Goal: Task Accomplishment & Management: Use online tool/utility

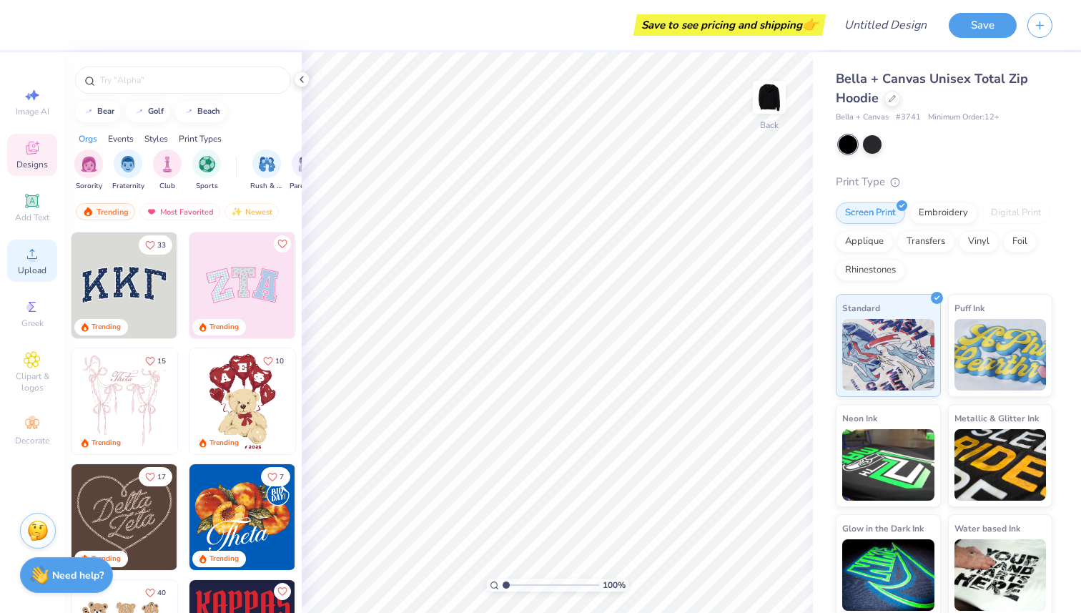
click at [31, 239] on div "Upload" at bounding box center [32, 260] width 50 height 42
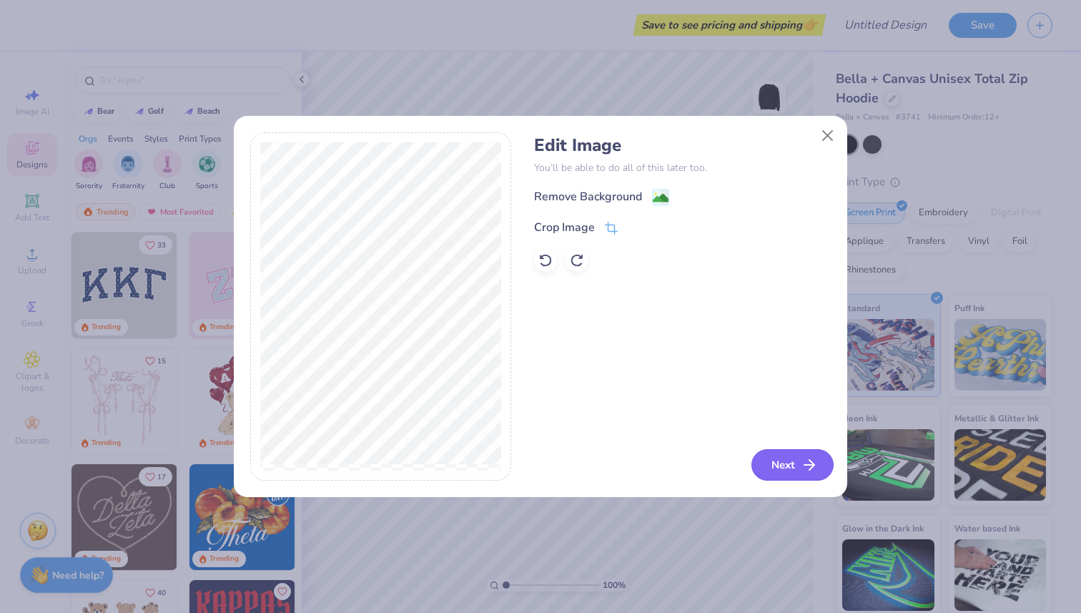
click at [778, 456] on button "Next" at bounding box center [792, 464] width 82 height 31
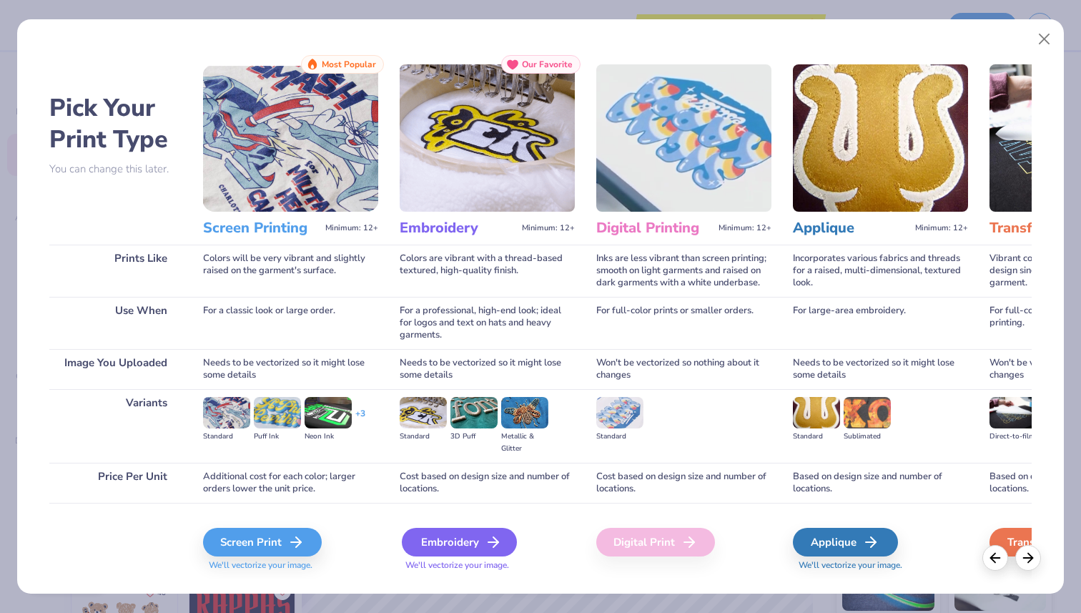
click at [471, 530] on div "Embroidery" at bounding box center [459, 542] width 115 height 29
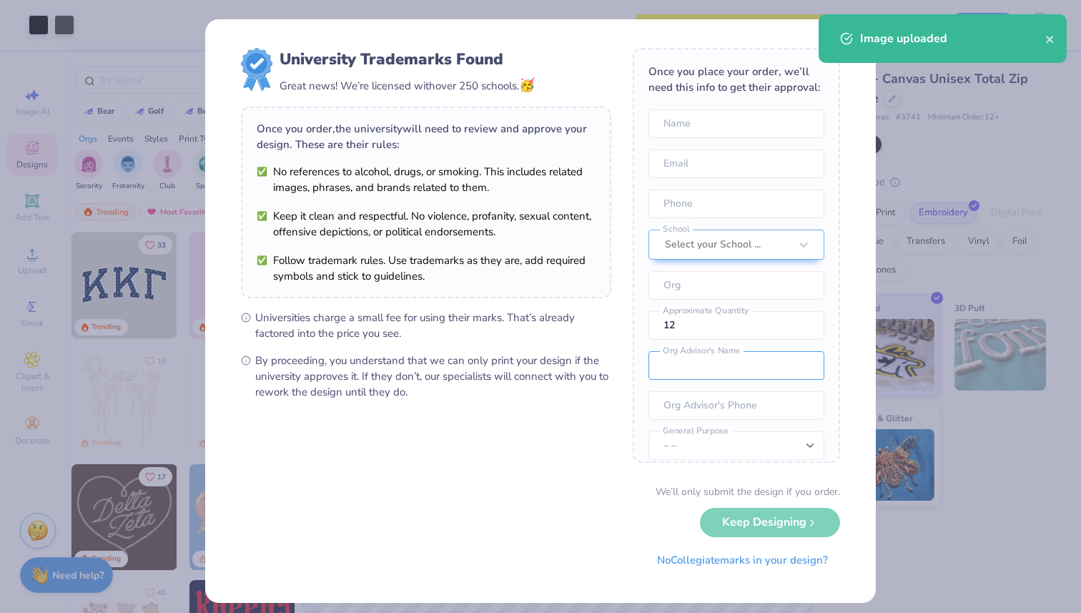
click at [639, 322] on div "Once you place your order, we’ll need this info to get their approval: Name Ema…" at bounding box center [736, 255] width 207 height 415
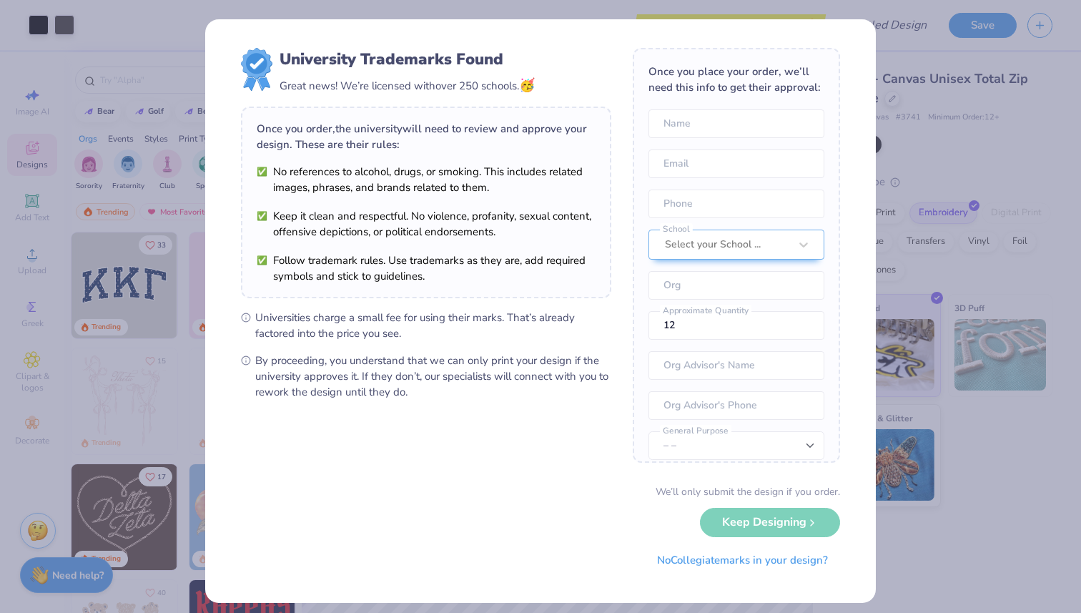
click at [947, 111] on div "University Trademarks Found Great news! We’re licensed with over 250 schools. 🥳…" at bounding box center [540, 306] width 1081 height 613
click at [682, 561] on button "No Collegiate marks in your design?" at bounding box center [742, 556] width 195 height 29
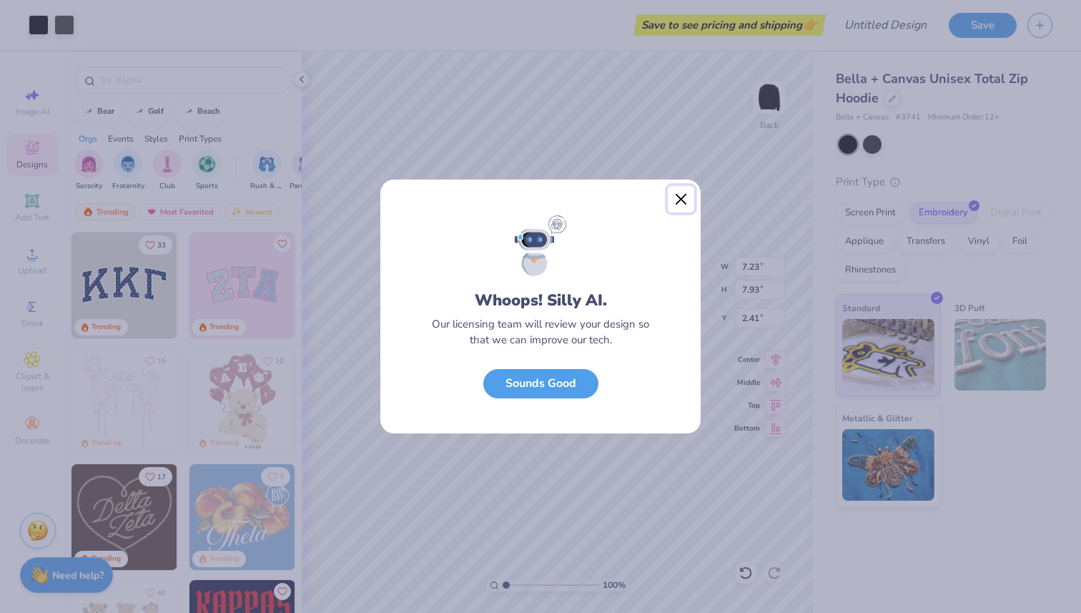
click at [687, 195] on button "Close" at bounding box center [681, 199] width 27 height 27
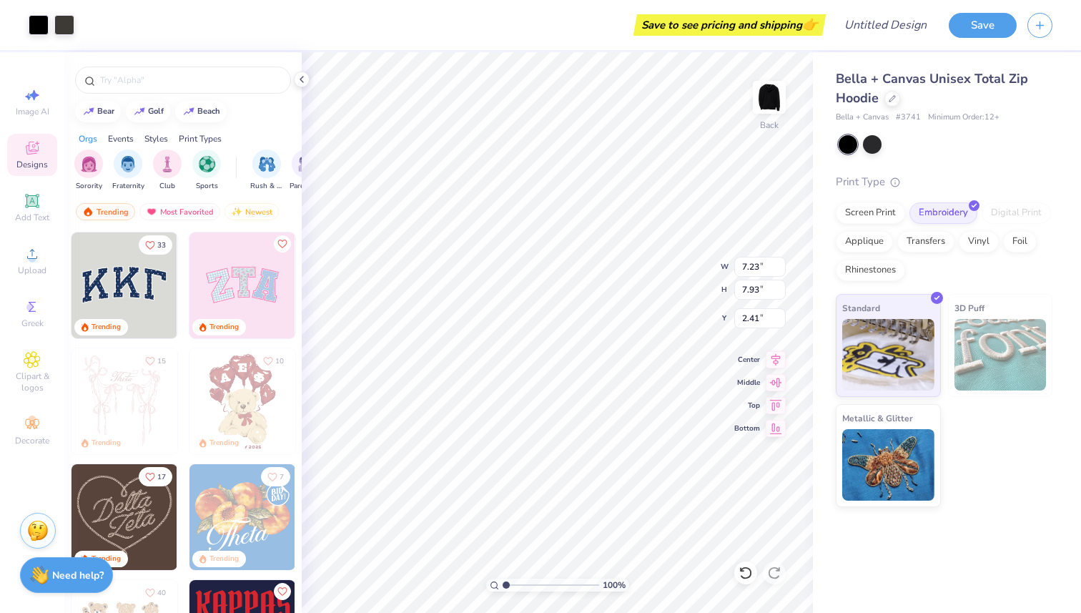
type input "4.06"
type input "4.45"
type input "0.50"
click at [876, 144] on div at bounding box center [872, 143] width 19 height 19
click at [857, 140] on div at bounding box center [848, 144] width 19 height 19
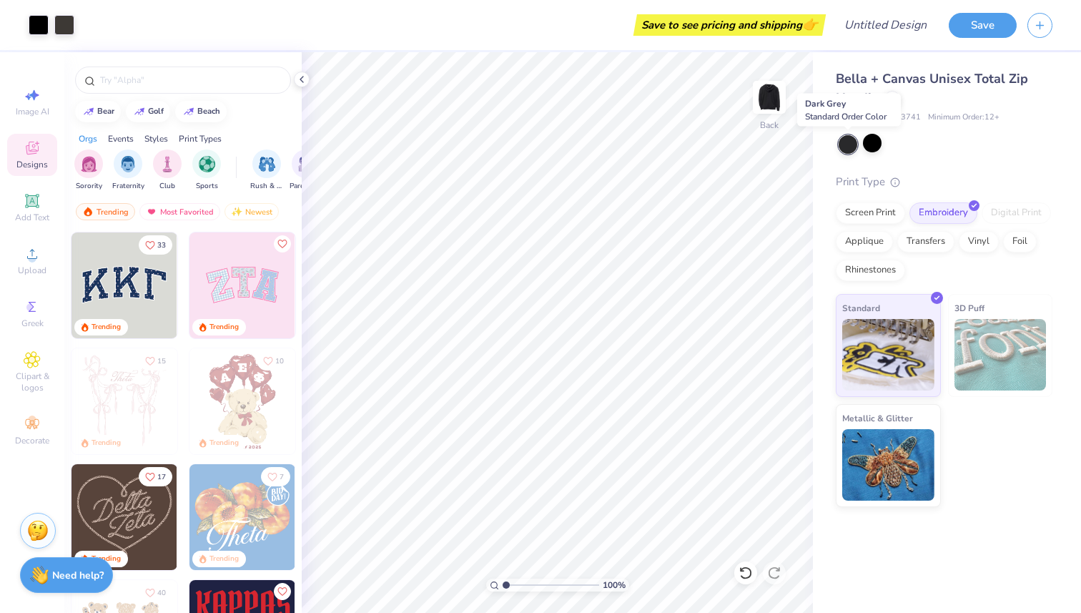
click at [852, 142] on div at bounding box center [848, 144] width 19 height 19
click at [873, 144] on div at bounding box center [872, 143] width 19 height 19
click at [885, 205] on div "Screen Print" at bounding box center [870, 210] width 69 height 21
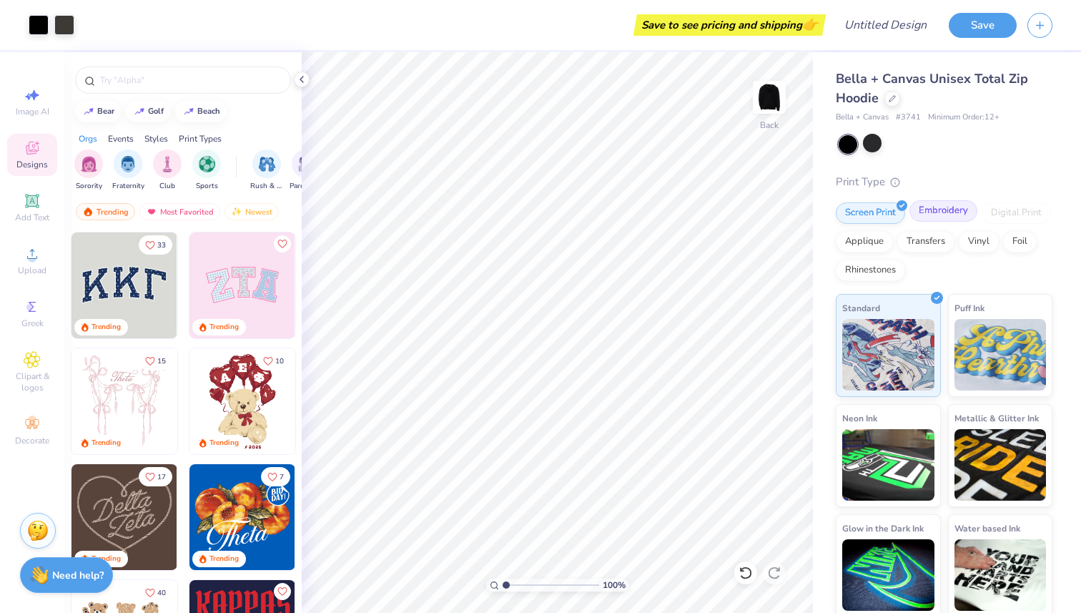
click at [935, 204] on div "Embroidery" at bounding box center [943, 210] width 68 height 21
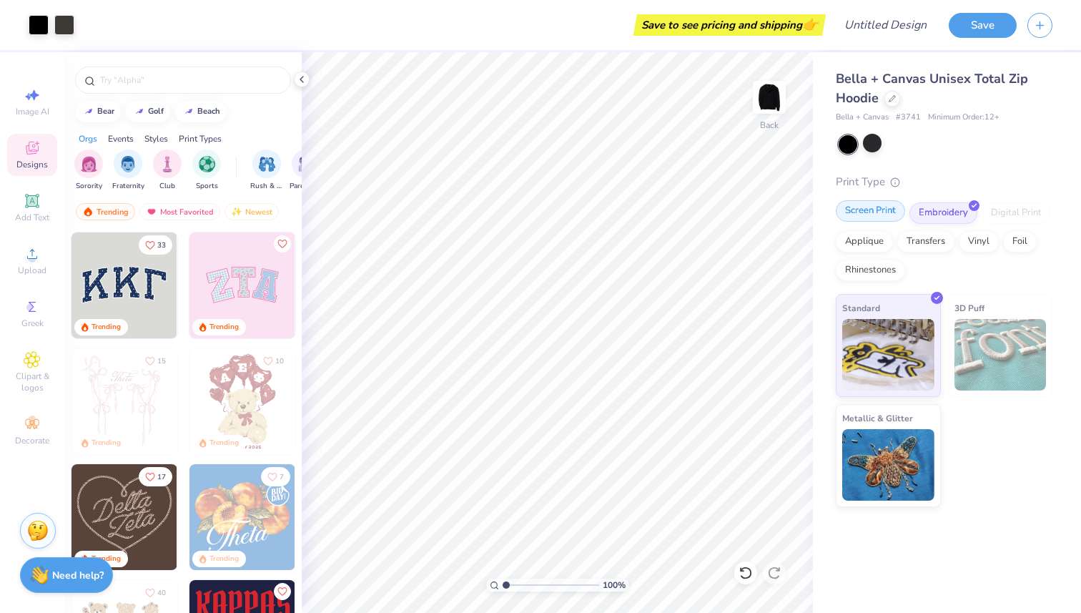
click at [899, 204] on icon at bounding box center [901, 204] width 6 height 6
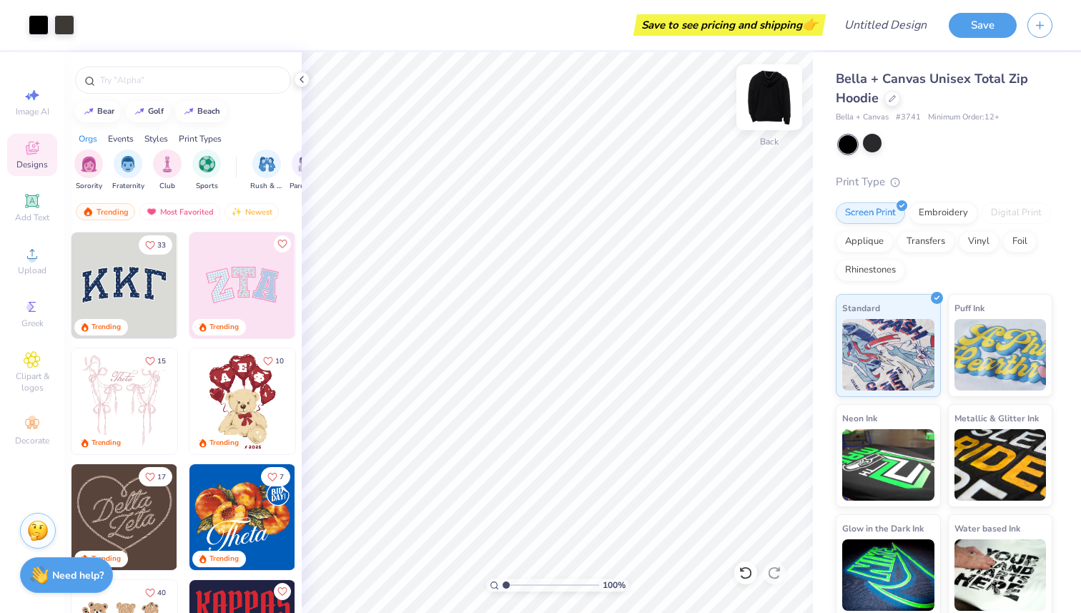
click at [764, 99] on img at bounding box center [769, 97] width 57 height 57
click at [22, 234] on div "Image AI Designs Add Text Upload Greek Clipart & logos Decorate" at bounding box center [32, 266] width 50 height 371
click at [22, 246] on div "Upload" at bounding box center [32, 260] width 50 height 42
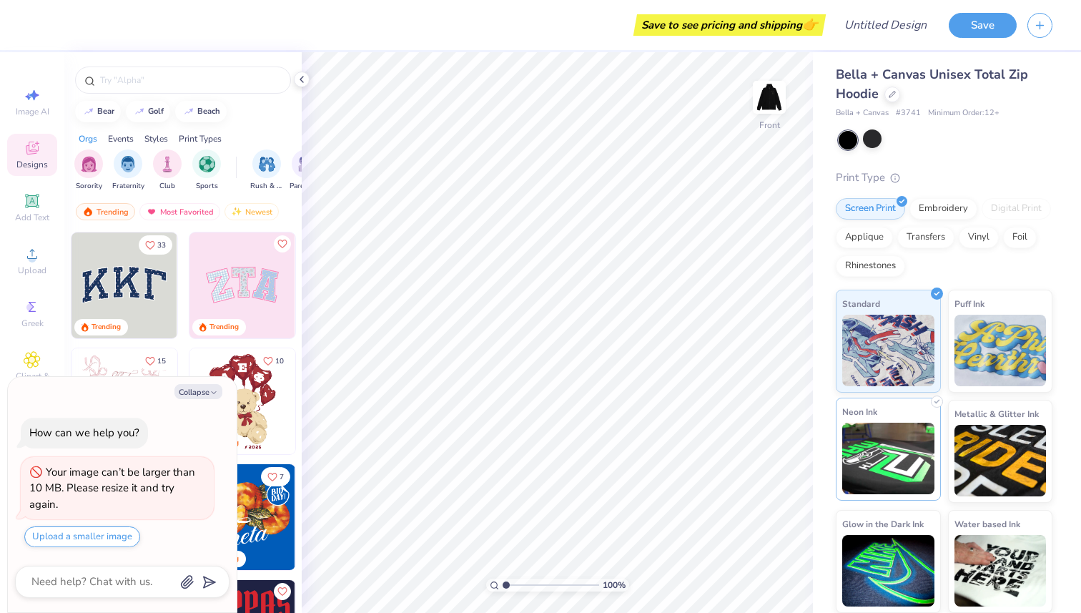
scroll to position [0, 0]
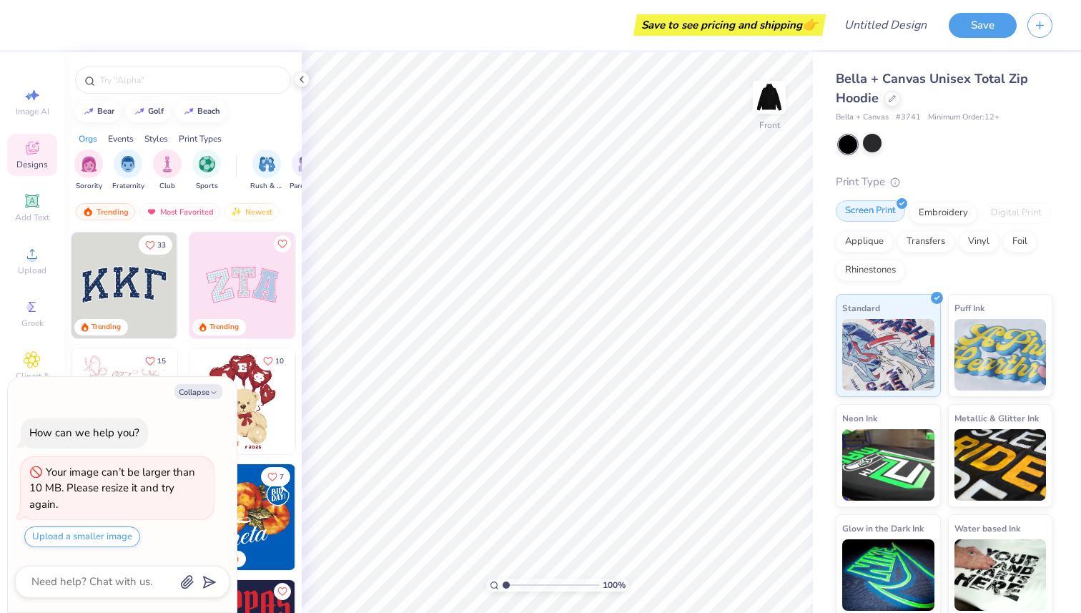
click at [884, 218] on div "Screen Print" at bounding box center [870, 210] width 69 height 21
click at [919, 240] on div "Transfers" at bounding box center [925, 239] width 57 height 21
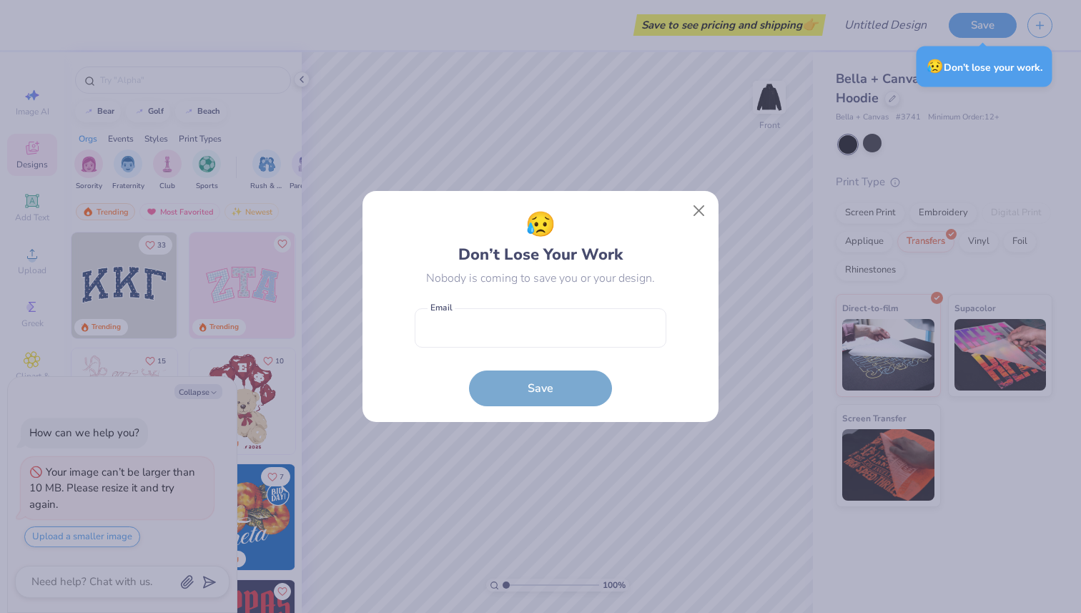
type textarea "x"
